Goal: Task Accomplishment & Management: Manage account settings

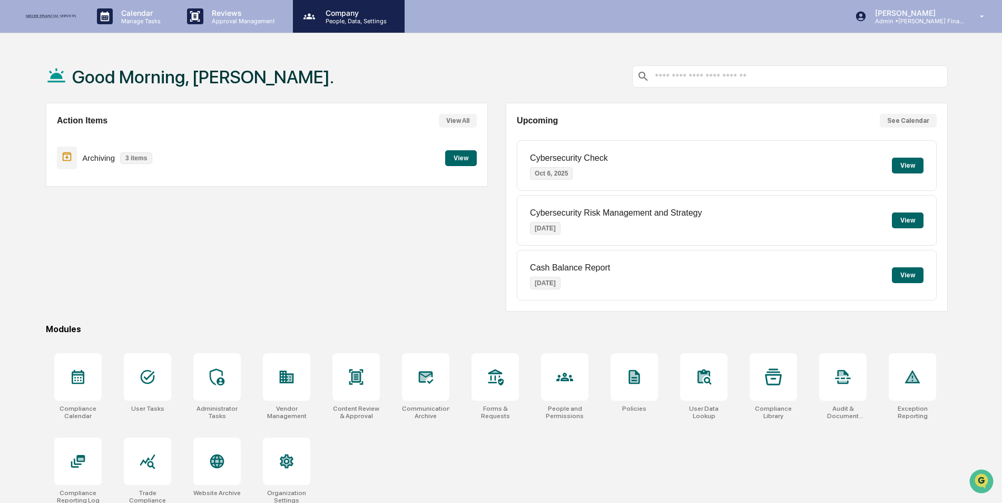
click at [345, 17] on p "People, Data, Settings" at bounding box center [354, 20] width 75 height 7
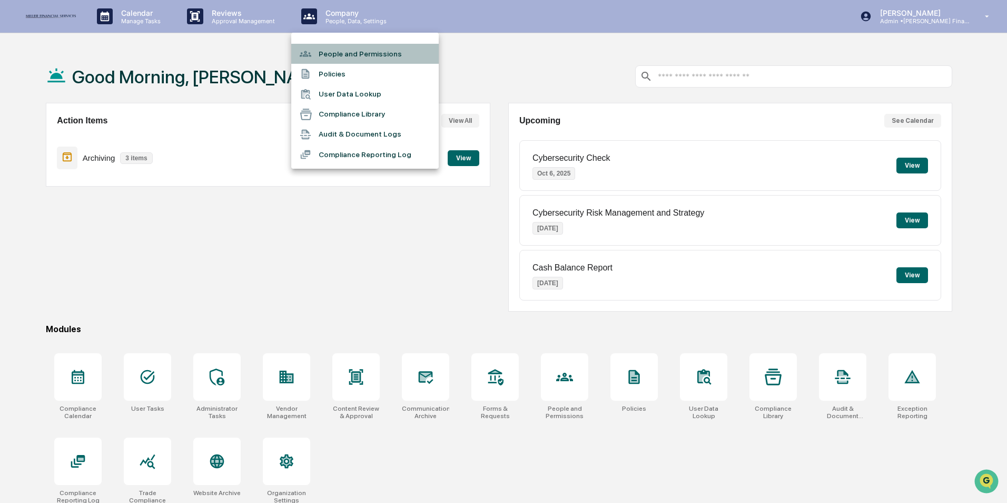
click at [348, 56] on li "People and Permissions" at bounding box center [365, 54] width 148 height 20
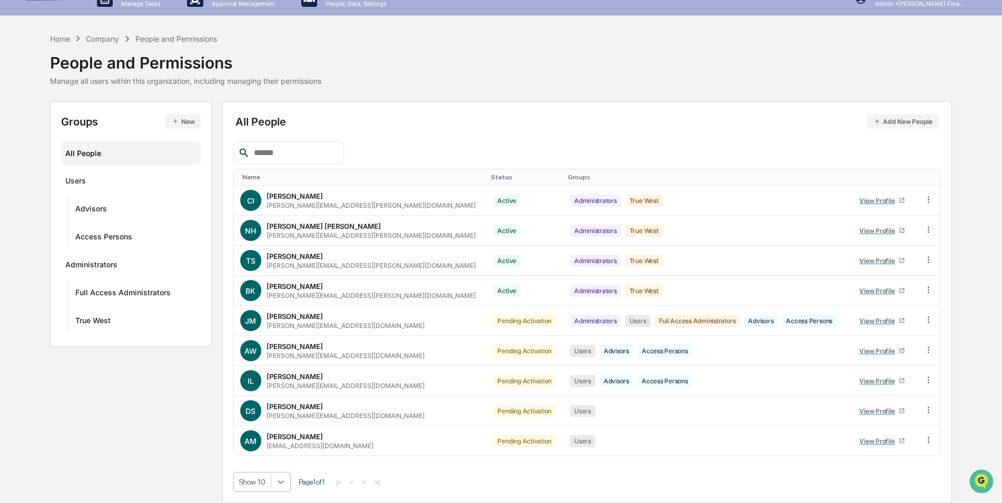
click at [283, 487] on body "Calendar Manage Tasks Reviews Approval Management Company People, Data, Setting…" at bounding box center [501, 243] width 1002 height 520
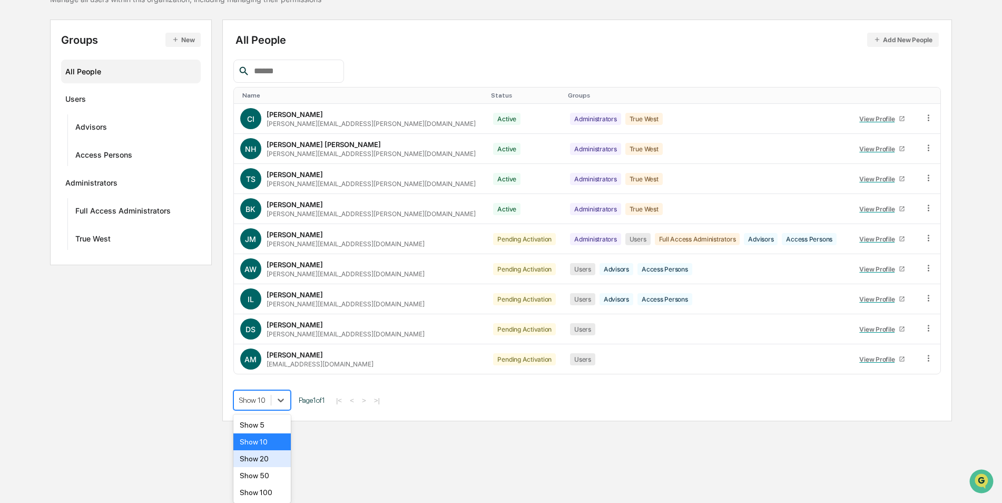
click at [266, 460] on div "Show 20" at bounding box center [261, 458] width 57 height 17
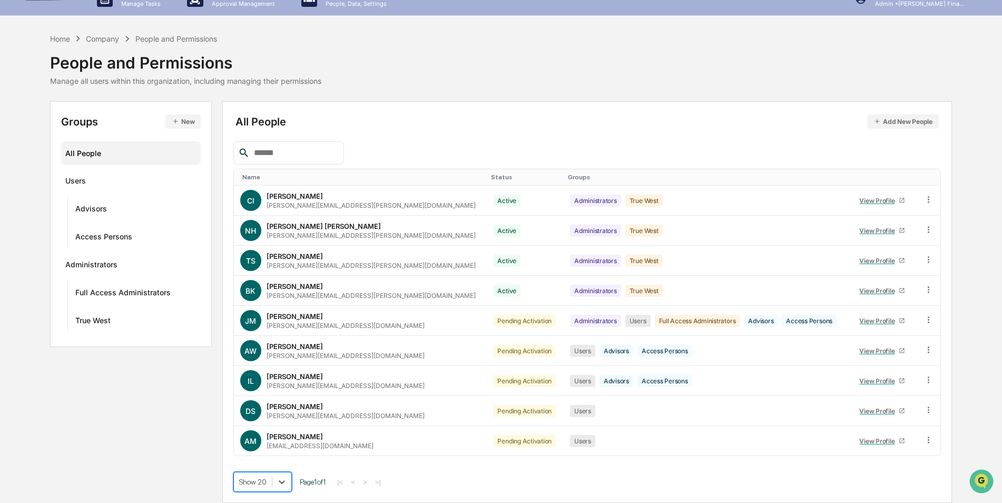
scroll to position [17, 0]
click at [60, 41] on div "Home" at bounding box center [60, 38] width 20 height 9
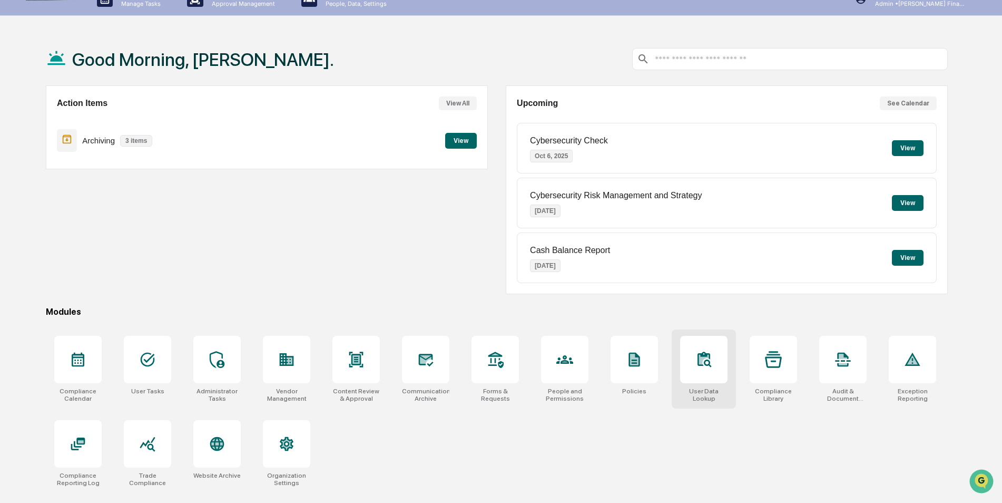
click at [700, 372] on div at bounding box center [703, 359] width 47 height 47
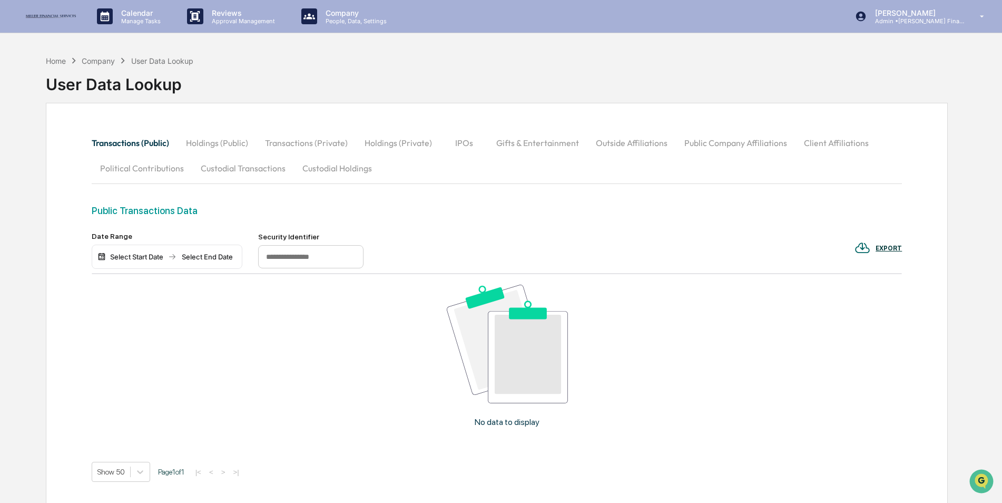
click at [242, 168] on button "Custodial Transactions" at bounding box center [243, 167] width 102 height 25
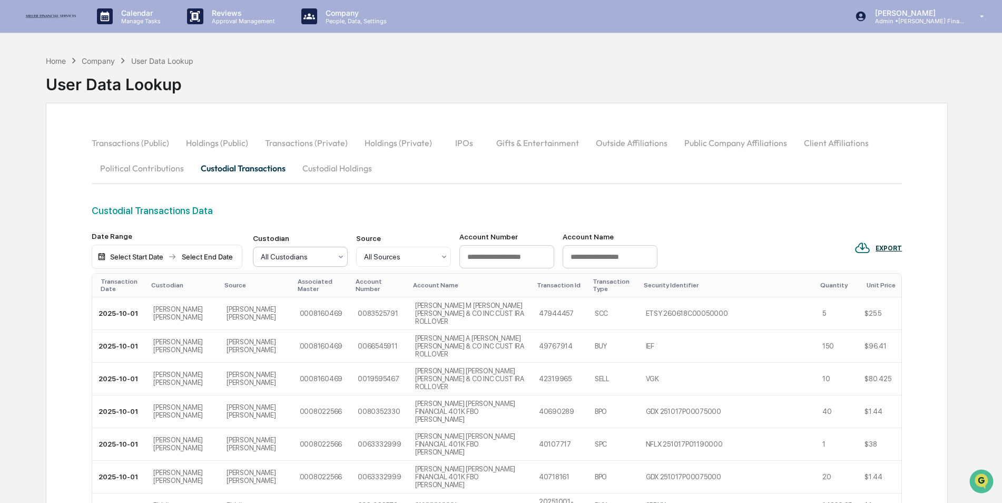
click at [322, 255] on div at bounding box center [296, 256] width 71 height 11
drag, startPoint x: 294, startPoint y: 311, endPoint x: 294, endPoint y: 317, distance: 5.8
click at [294, 317] on div "All Custodians [PERSON_NAME] [PERSON_NAME] Fidelity" at bounding box center [300, 309] width 94 height 80
click at [290, 326] on div "Fidelity" at bounding box center [300, 336] width 94 height 21
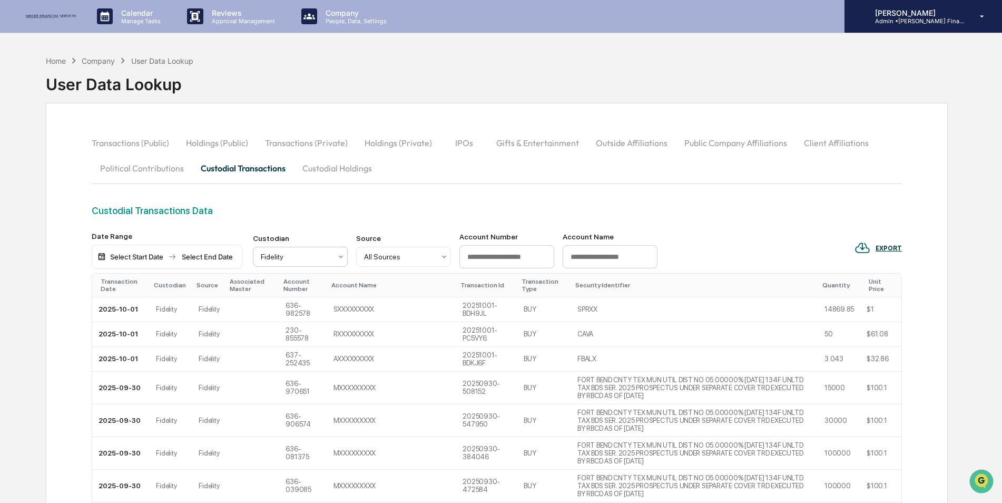
click at [945, 14] on p "[PERSON_NAME]" at bounding box center [916, 12] width 98 height 9
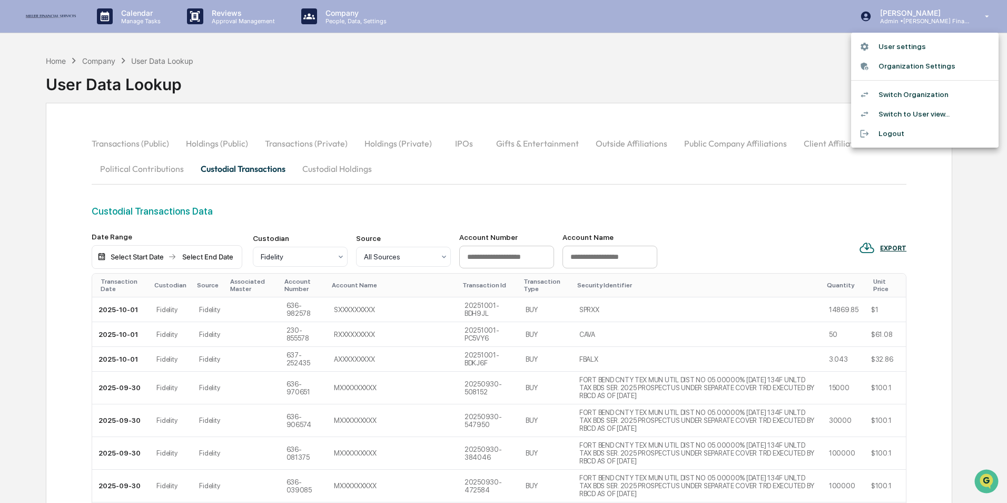
click at [908, 92] on li "Switch Organization" at bounding box center [925, 94] width 148 height 19
